Goal: Check status: Check status

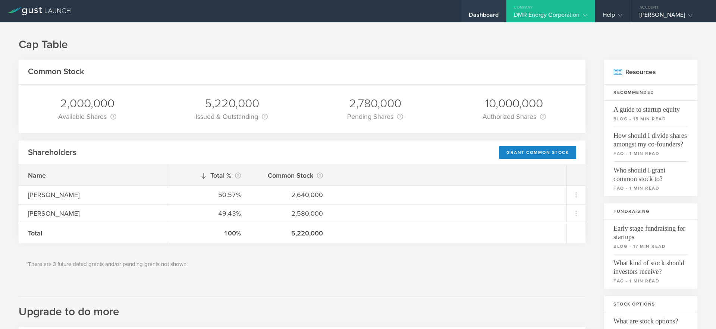
click at [503, 10] on div "Dashboard" at bounding box center [484, 11] width 45 height 22
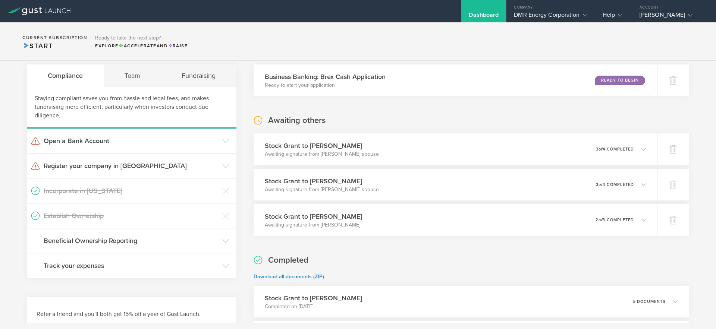
scroll to position [140, 0]
click at [550, 150] on div "Stock [PERSON_NAME] to [PERSON_NAME] Awaiting signature from [PERSON_NAME] spou…" at bounding box center [455, 149] width 412 height 32
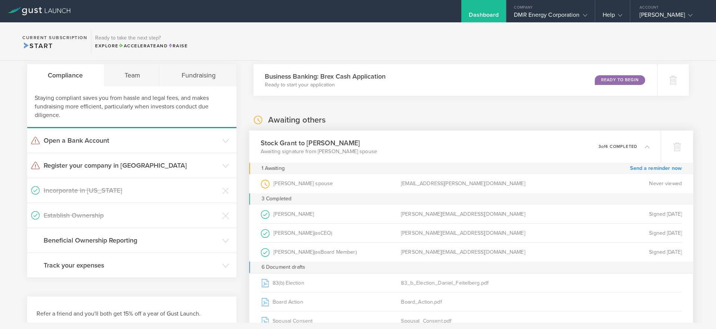
click at [522, 150] on div "Stock [PERSON_NAME] to [PERSON_NAME] Awaiting signature from [PERSON_NAME] spou…" at bounding box center [455, 147] width 412 height 32
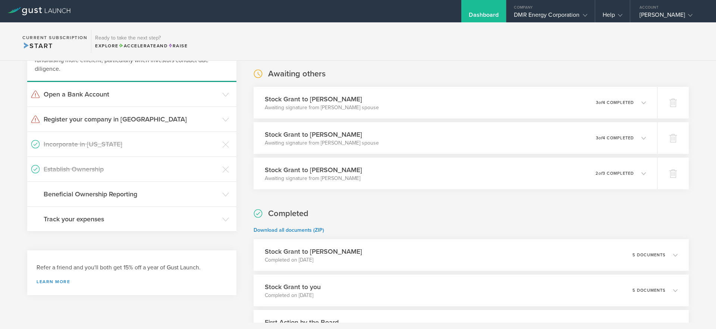
scroll to position [191, 0]
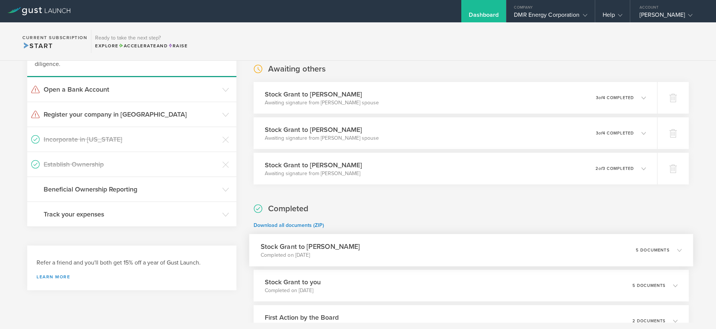
click at [421, 241] on div "Stock Grant to [PERSON_NAME] Completed on [DATE] 5 documents" at bounding box center [471, 250] width 444 height 32
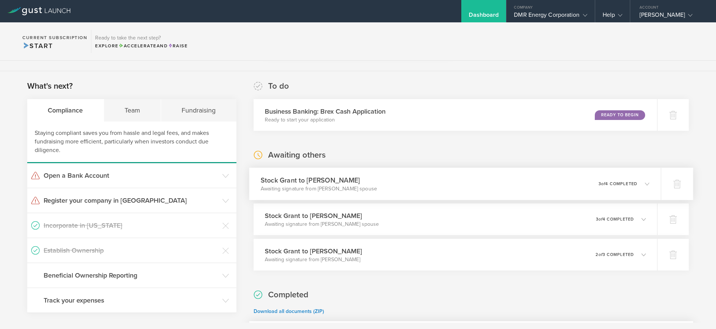
scroll to position [102, 0]
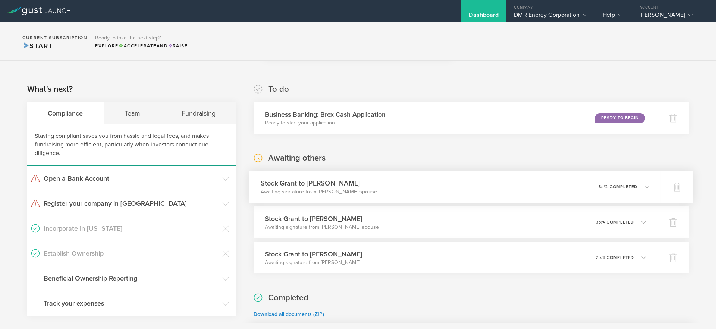
click at [496, 189] on div "Stock [PERSON_NAME] to [PERSON_NAME] Awaiting signature from [PERSON_NAME] spou…" at bounding box center [455, 187] width 412 height 32
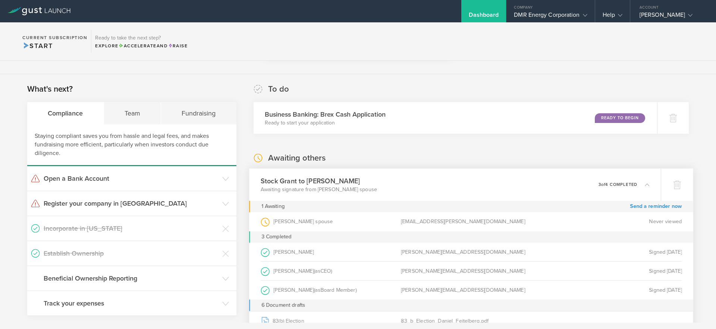
click at [297, 253] on div "[PERSON_NAME] (as Grantee )" at bounding box center [331, 252] width 140 height 19
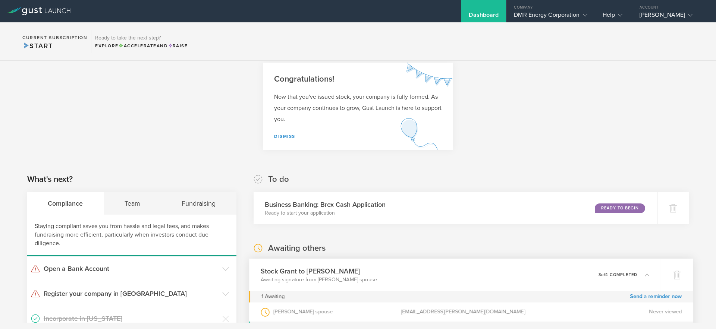
scroll to position [0, 0]
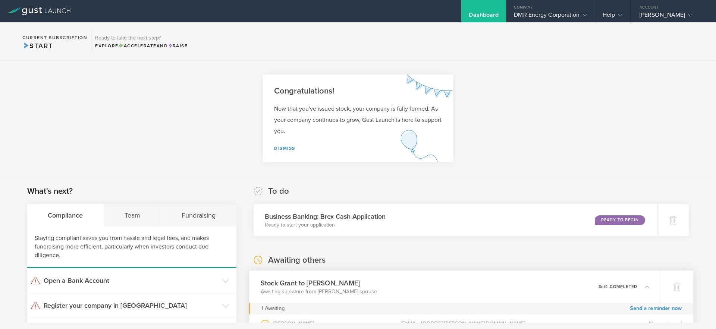
click at [207, 103] on section "Congratulations! Now that you've issued stock, your company is fully formed. As…" at bounding box center [358, 119] width 716 height 116
